Goal: Task Accomplishment & Management: Use online tool/utility

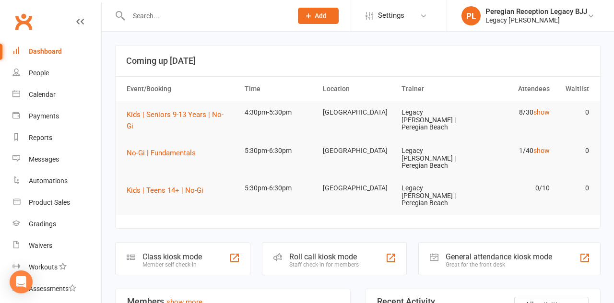
click at [185, 252] on div "Class kiosk mode" at bounding box center [171, 256] width 59 height 9
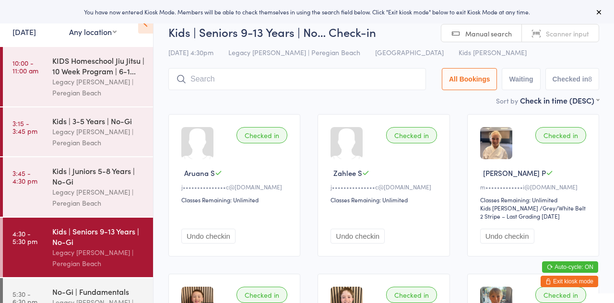
click at [586, 284] on button "Exit kiosk mode" at bounding box center [570, 282] width 58 height 12
click at [589, 284] on button "Exit kiosk mode" at bounding box center [570, 282] width 58 height 12
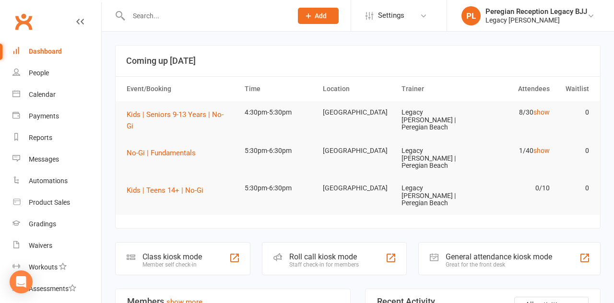
click at [589, 19] on icon at bounding box center [591, 16] width 8 height 8
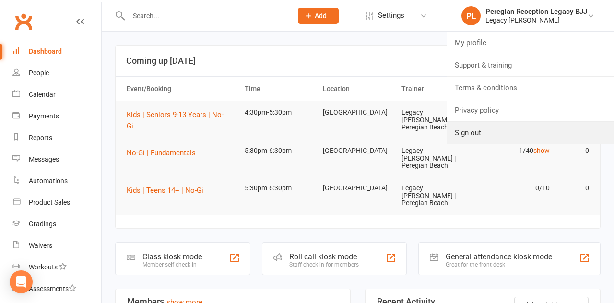
click at [493, 133] on link "Sign out" at bounding box center [530, 133] width 167 height 22
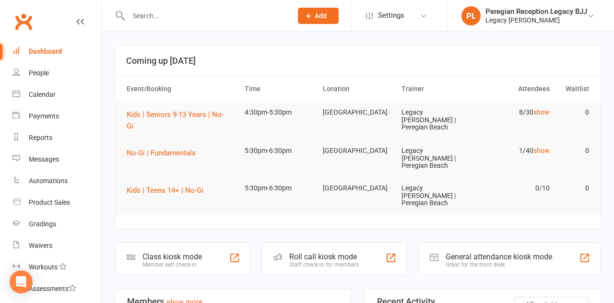
click at [211, 242] on div "Class kiosk mode Member self check-in" at bounding box center [182, 258] width 135 height 33
